Goal: Task Accomplishment & Management: Manage account settings

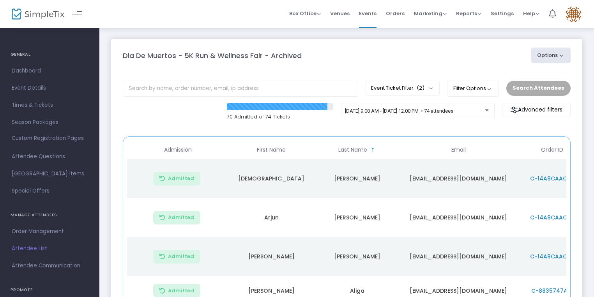
click at [547, 63] on m-panel-header "Dia De Muertos - 5K Run & Wellness Fair - Archived Options Import Attendees Exp…" at bounding box center [347, 55] width 472 height 33
click at [547, 59] on button "Options" at bounding box center [552, 56] width 40 height 16
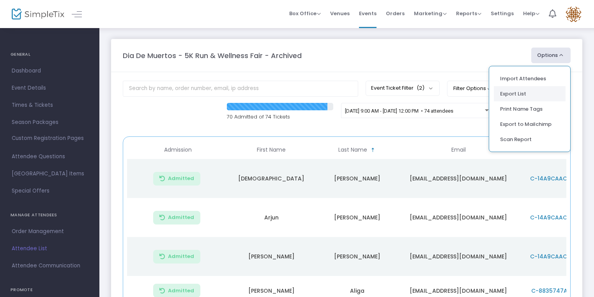
click at [527, 93] on li "Export List" at bounding box center [530, 93] width 72 height 15
radio input "false"
radio input "true"
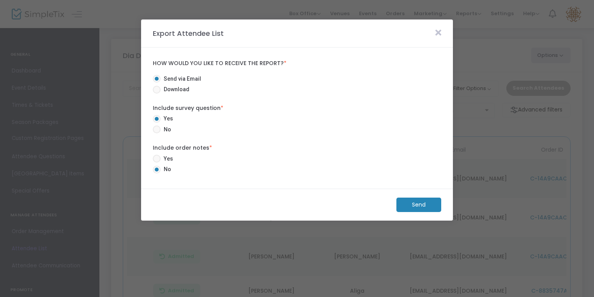
click at [159, 158] on span at bounding box center [157, 159] width 8 height 8
click at [157, 163] on input "Yes" at bounding box center [156, 163] width 0 height 0
radio input "true"
click at [417, 208] on m-button "Send" at bounding box center [419, 205] width 45 height 14
